Goal: Task Accomplishment & Management: Manage account settings

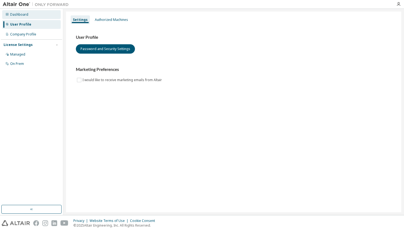
click at [21, 13] on div "Dashboard" at bounding box center [19, 14] width 18 height 4
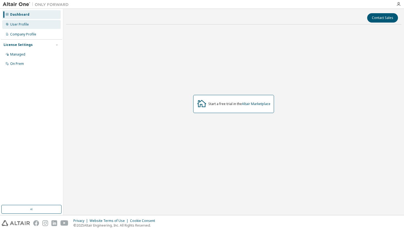
click at [24, 28] on div "User Profile" at bounding box center [31, 24] width 59 height 9
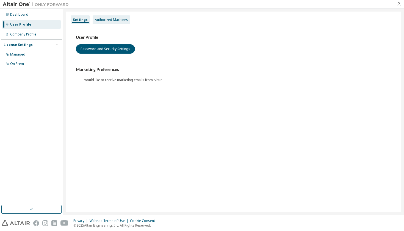
click at [101, 19] on div "Authorized Machines" at bounding box center [111, 20] width 33 height 4
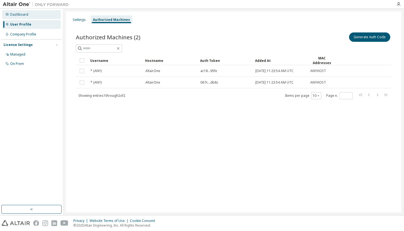
click at [22, 16] on div "Dashboard" at bounding box center [19, 14] width 18 height 4
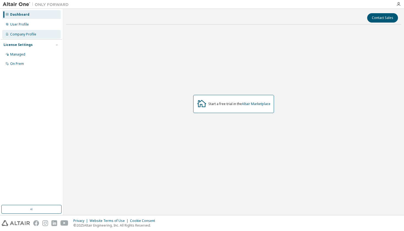
click at [30, 33] on div "Company Profile" at bounding box center [23, 34] width 26 height 4
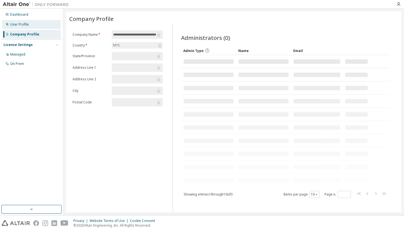
click at [29, 24] on div "User Profile" at bounding box center [31, 24] width 59 height 9
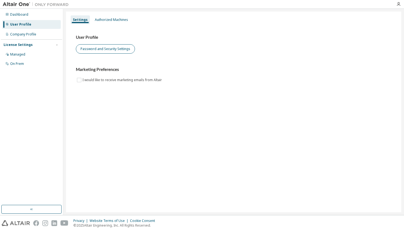
click at [112, 45] on button "Password and Security Settings" at bounding box center [105, 48] width 59 height 9
click at [22, 55] on div "Managed" at bounding box center [17, 54] width 15 height 4
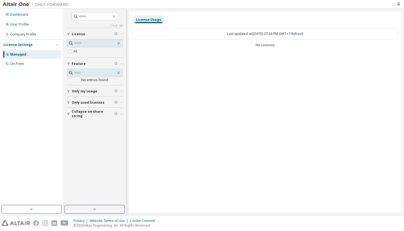
click at [80, 103] on span "Only used licenses" at bounding box center [88, 102] width 33 height 4
click at [12, 4] on img at bounding box center [37, 4] width 69 height 5
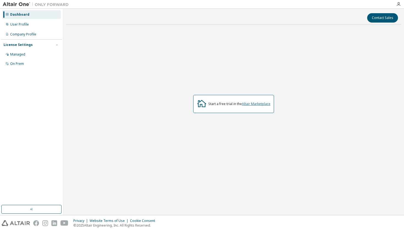
click at [251, 102] on link "Altair Marketplace" at bounding box center [256, 103] width 29 height 5
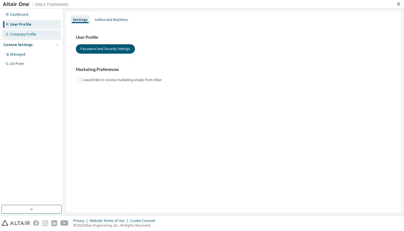
click at [23, 34] on div "Company Profile" at bounding box center [23, 34] width 26 height 4
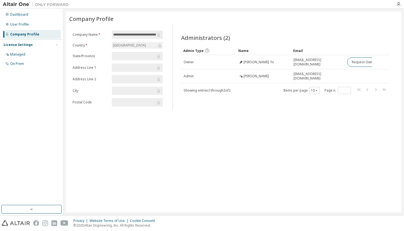
click at [140, 33] on input "**********" at bounding box center [134, 34] width 43 height 5
